Goal: Task Accomplishment & Management: Use online tool/utility

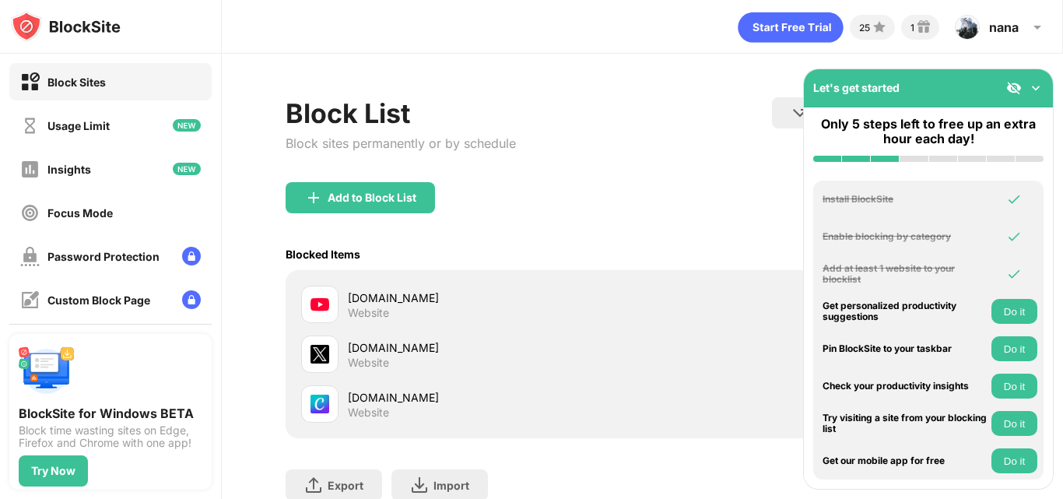
click at [1021, 86] on img at bounding box center [1014, 88] width 16 height 16
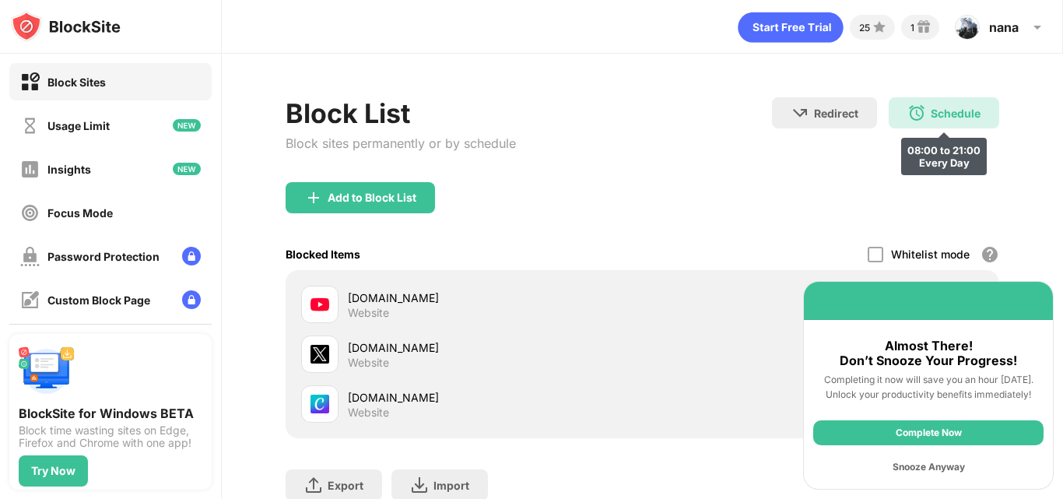
click at [931, 111] on div "Schedule" at bounding box center [956, 113] width 50 height 13
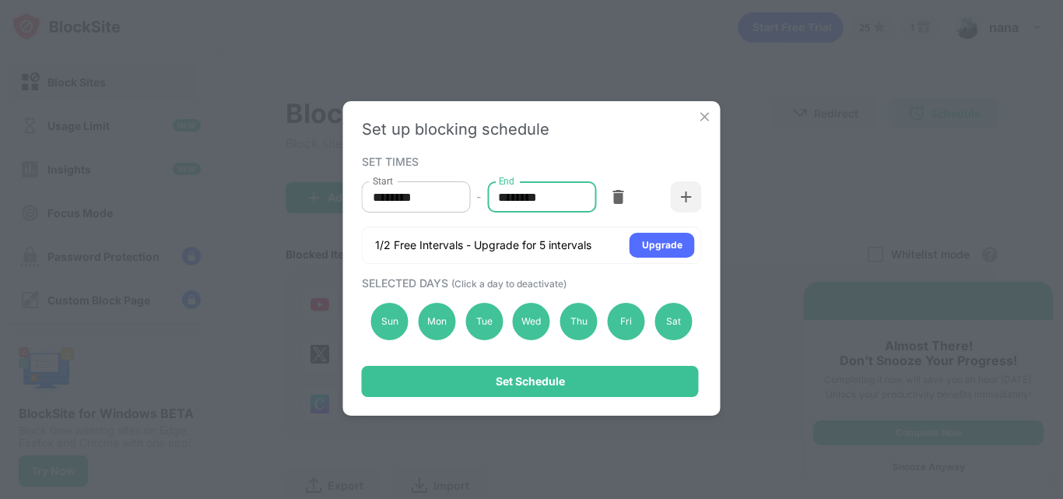
click at [508, 204] on input "********" at bounding box center [536, 196] width 98 height 31
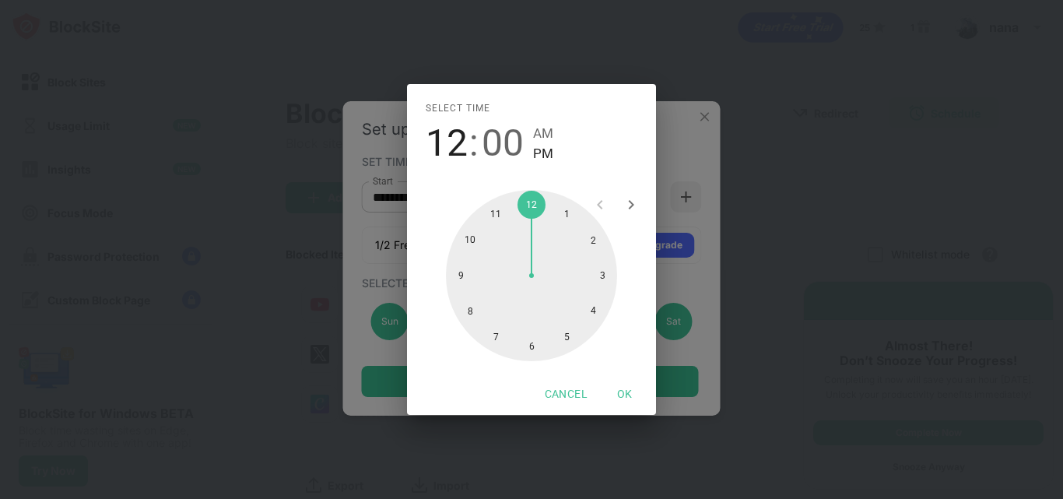
drag, startPoint x: 464, startPoint y: 272, endPoint x: 528, endPoint y: 213, distance: 87.0
click at [528, 213] on div at bounding box center [531, 275] width 171 height 171
click at [548, 126] on span "AM" at bounding box center [543, 133] width 20 height 21
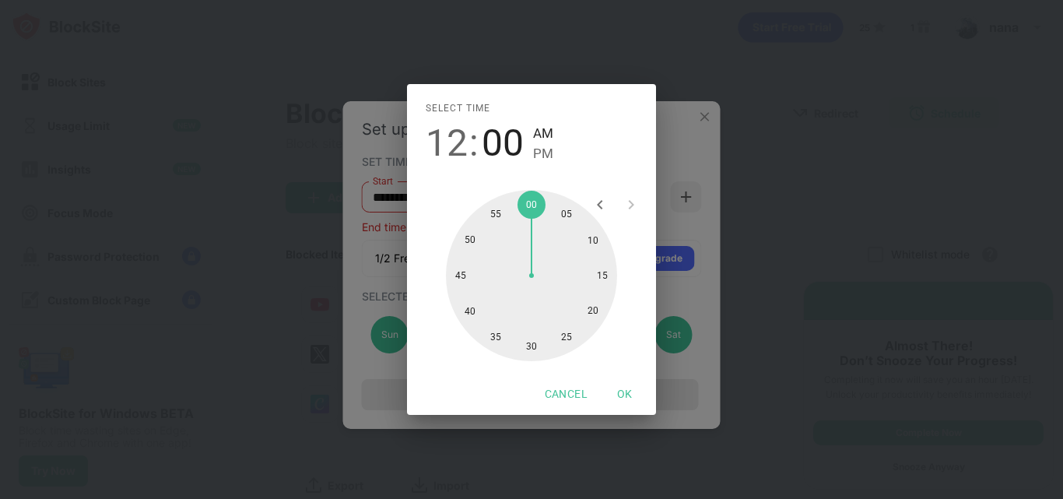
click at [670, 156] on div "Select time 12 : 00 AM PM 05 10 15 20 25 30 35 40 45 50 55 00 Cancel OK" at bounding box center [531, 249] width 1063 height 499
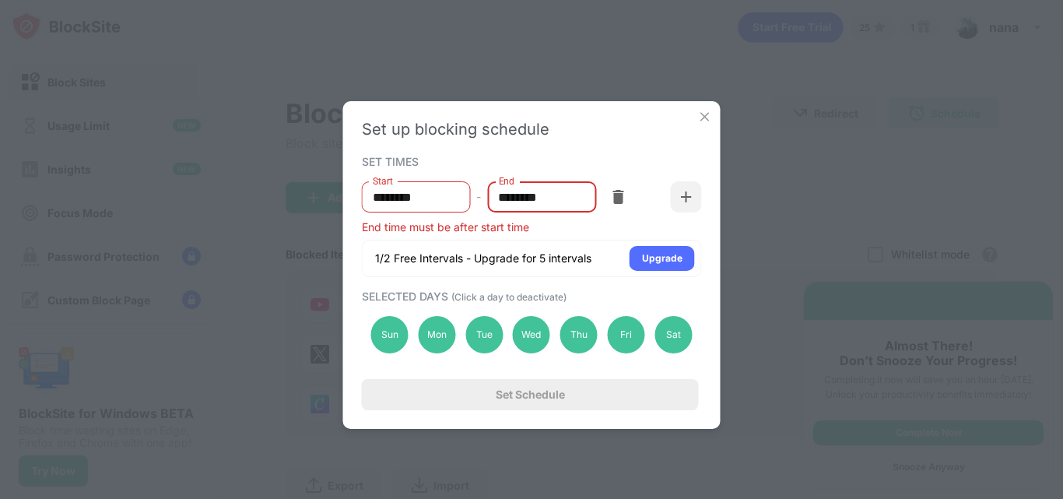
click at [545, 201] on input "********" at bounding box center [536, 196] width 98 height 31
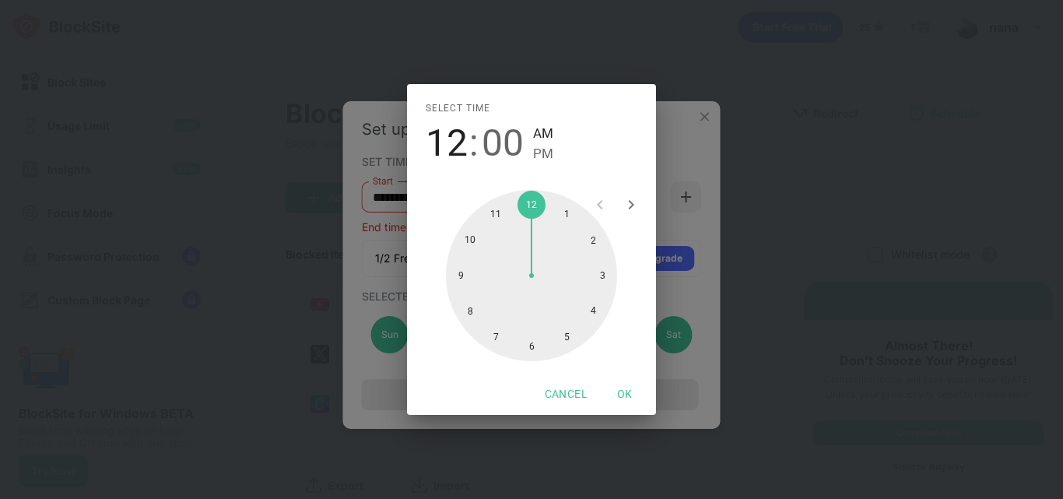
click at [498, 216] on div at bounding box center [531, 275] width 171 height 171
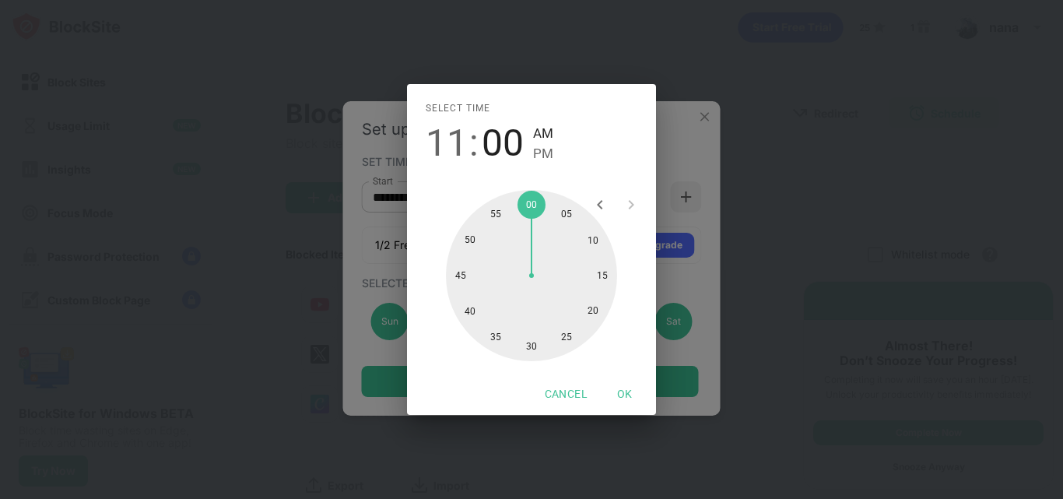
click at [541, 158] on span "PM" at bounding box center [543, 153] width 20 height 21
click at [489, 217] on div at bounding box center [531, 275] width 171 height 171
type input "********"
drag, startPoint x: 489, startPoint y: 217, endPoint x: 528, endPoint y: 204, distance: 41.1
click at [528, 204] on div at bounding box center [531, 275] width 171 height 171
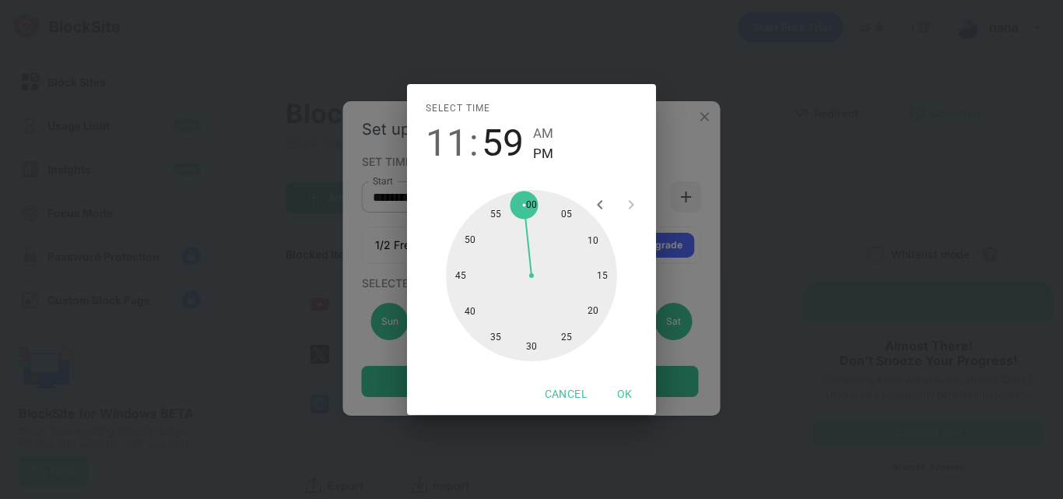
click at [680, 129] on div "Select time 11 : 59 AM PM 05 10 15 20 25 30 35 40 45 50 55 00 Cancel OK" at bounding box center [531, 249] width 1063 height 499
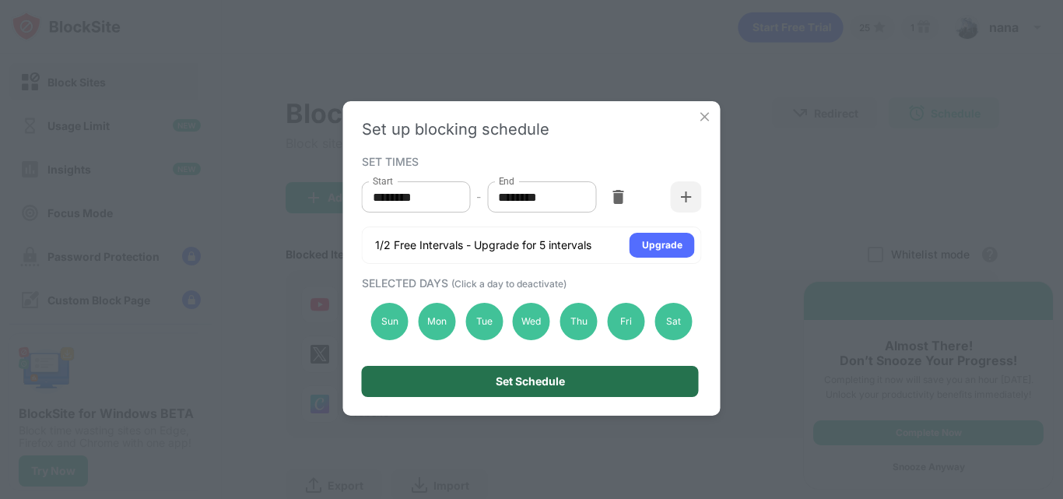
click at [585, 381] on div "Set Schedule" at bounding box center [530, 381] width 337 height 31
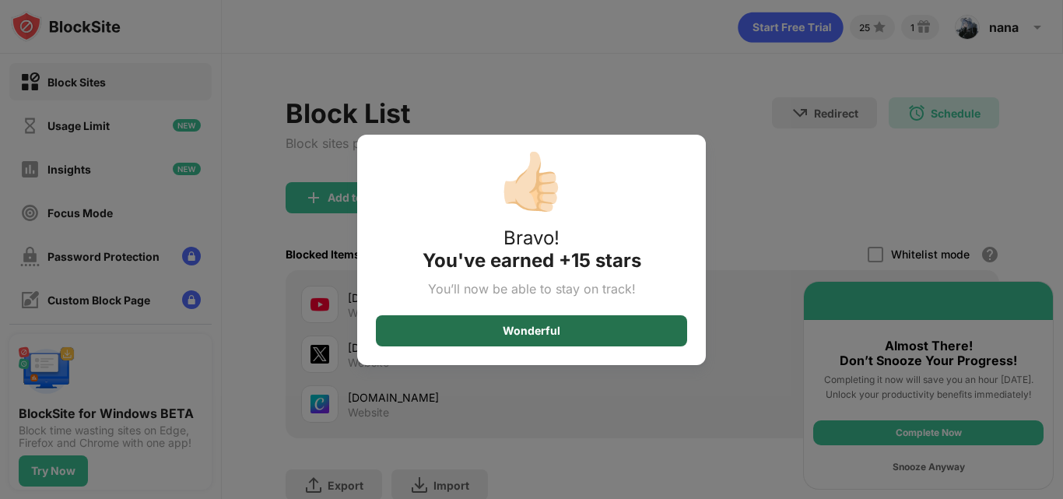
click at [588, 331] on div "Wonderful" at bounding box center [531, 330] width 311 height 31
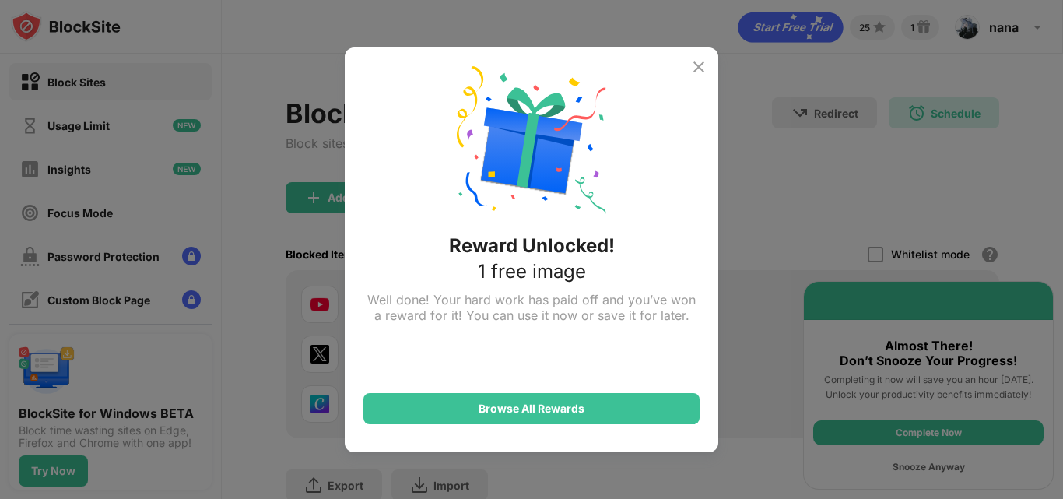
click at [697, 61] on img at bounding box center [699, 67] width 19 height 19
